Goal: Task Accomplishment & Management: Manage account settings

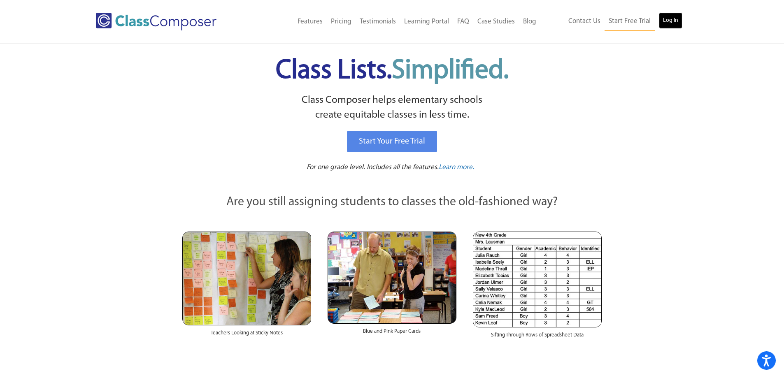
click at [667, 21] on link "Log In" at bounding box center [670, 20] width 23 height 16
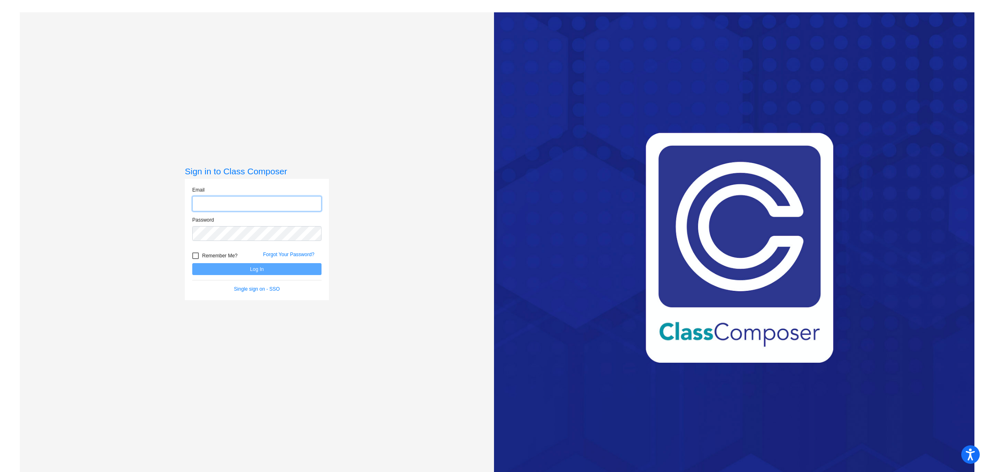
type input "becottel@peabody.k12.ma.us"
click at [156, 242] on div "Sign in to Class Composer Email becottel@peabody.k12.ma.us Password Remember Me…" at bounding box center [257, 248] width 474 height 472
click at [192, 263] on button "Log In" at bounding box center [256, 269] width 129 height 12
click at [173, 233] on div "Sign in to Class Composer Email becottel@peabody.k12.ma.us Password Remember Me…" at bounding box center [257, 248] width 474 height 472
click at [192, 263] on button "Log In" at bounding box center [256, 269] width 129 height 12
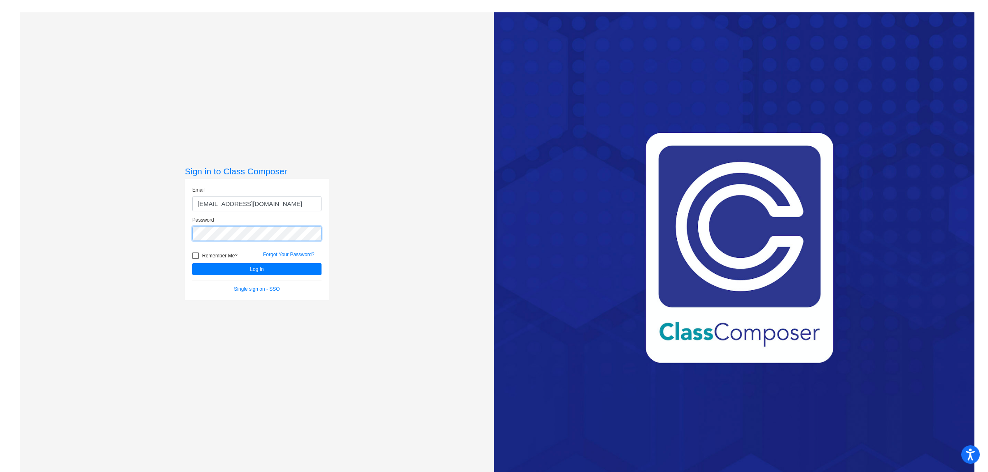
click at [181, 245] on div "Sign in to Class Composer Email becottel@peabody.k12.ma.us Password Remember Me…" at bounding box center [257, 248] width 474 height 472
click at [192, 263] on button "Log In" at bounding box center [256, 269] width 129 height 12
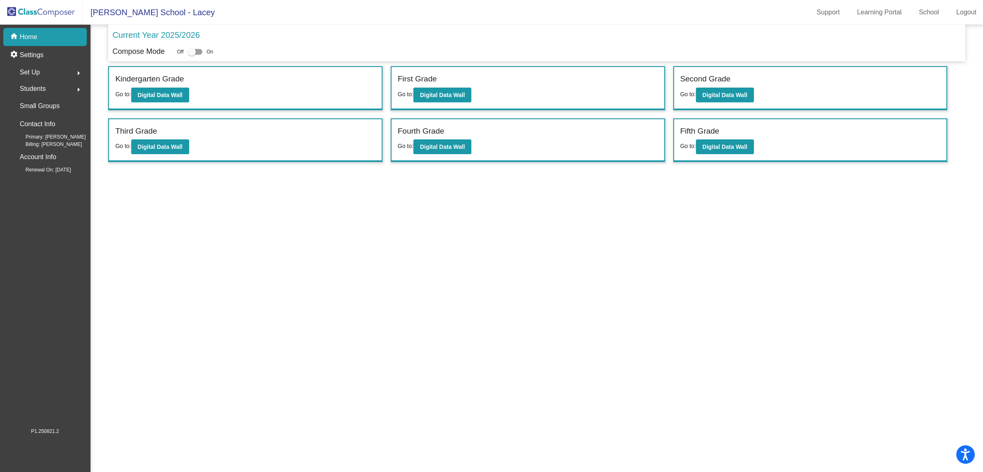
click at [40, 68] on span "Set Up" at bounding box center [30, 73] width 20 height 12
click at [28, 145] on p "Classes" at bounding box center [32, 144] width 22 height 10
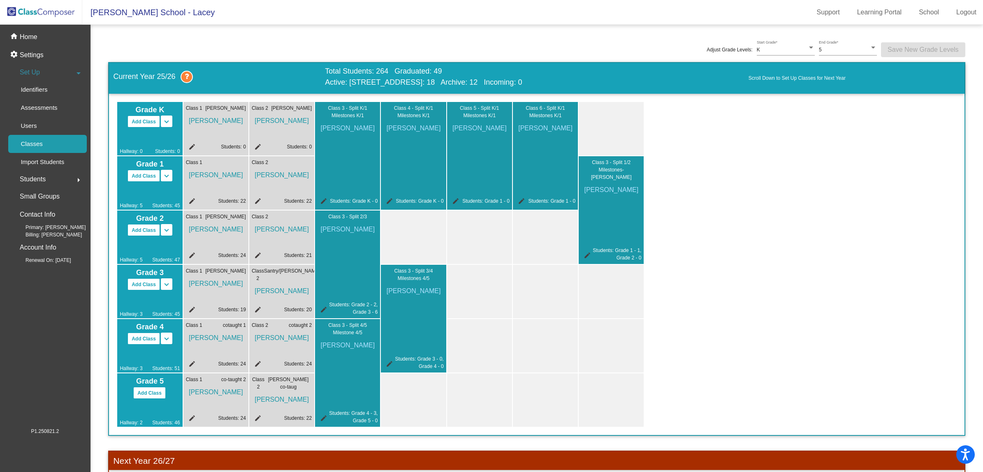
click at [255, 309] on mat-icon "edit" at bounding box center [257, 311] width 10 height 10
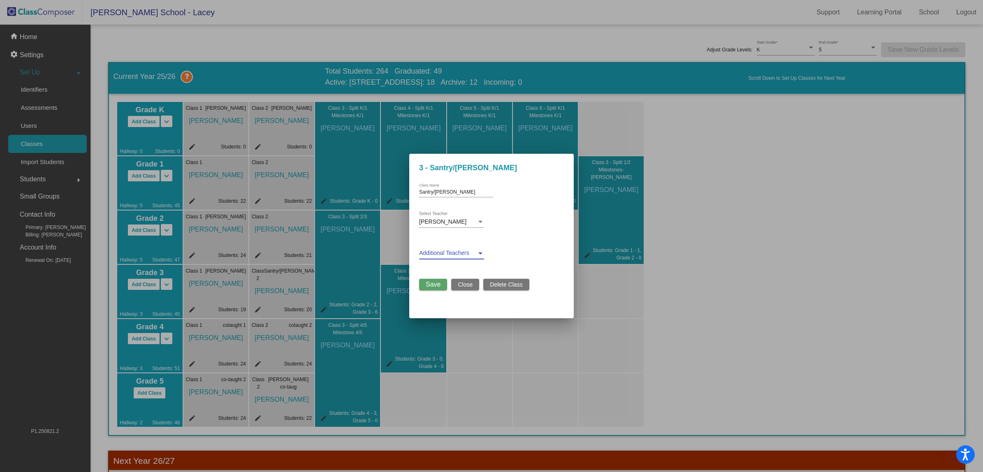
click at [480, 255] on div at bounding box center [480, 253] width 7 height 7
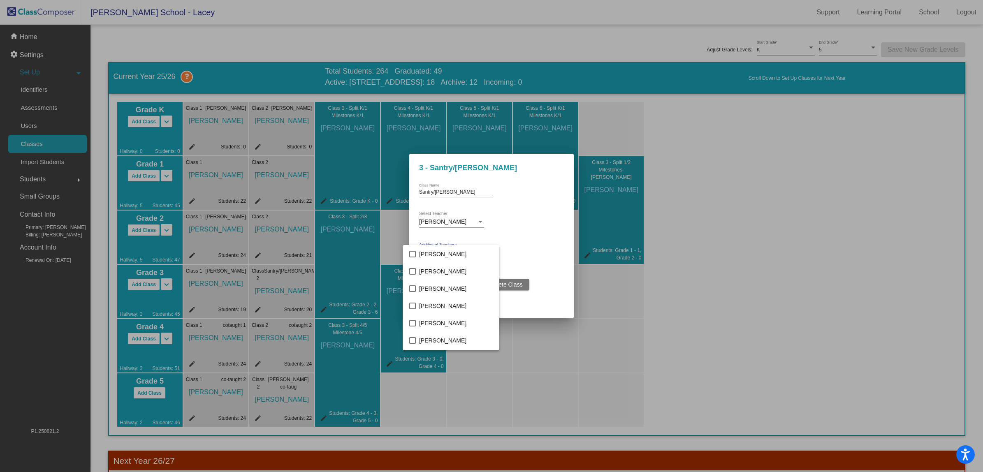
scroll to position [274, 0]
click at [415, 309] on mat-pseudo-checkbox at bounding box center [412, 308] width 7 height 7
click at [535, 301] on div at bounding box center [491, 236] width 983 height 472
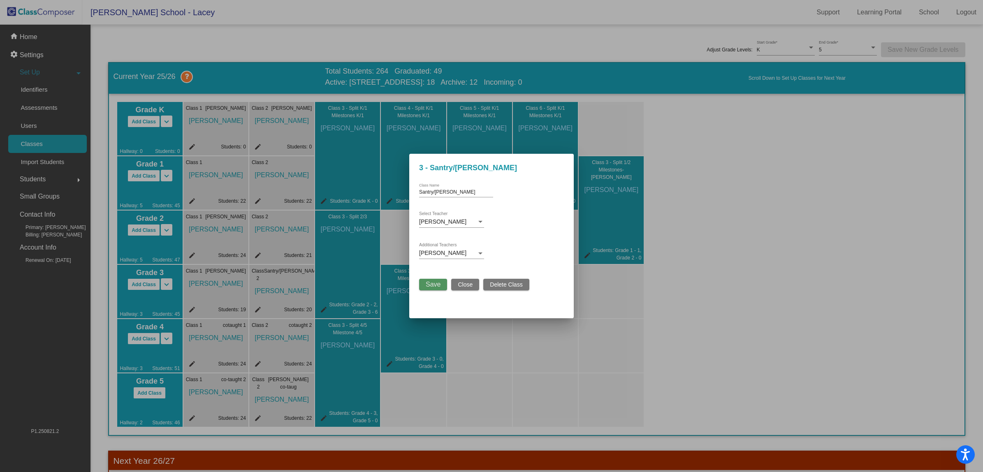
click at [435, 283] on span "Save" at bounding box center [433, 284] width 15 height 7
